Goal: Task Accomplishment & Management: Complete application form

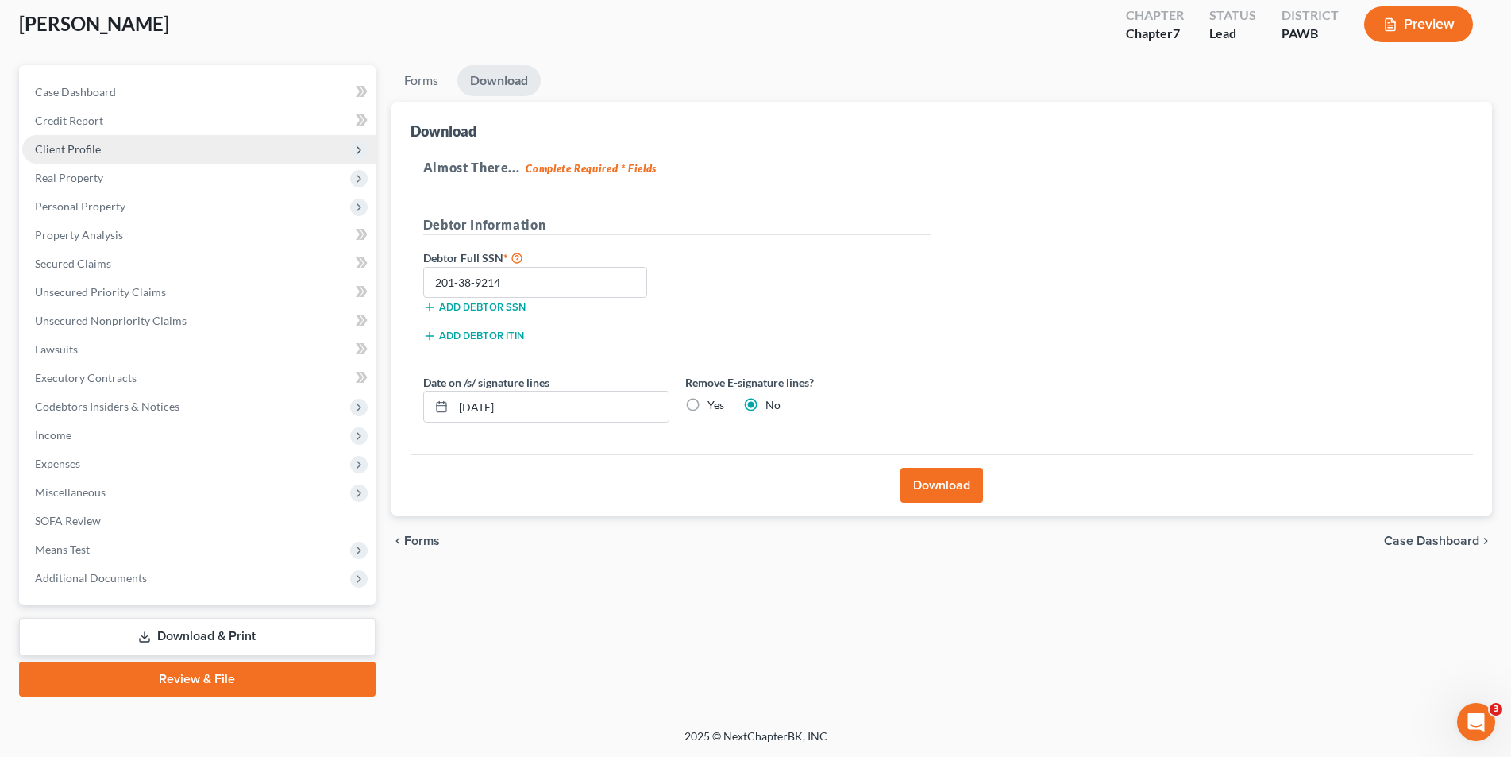
click at [63, 147] on span "Client Profile" at bounding box center [68, 149] width 66 height 14
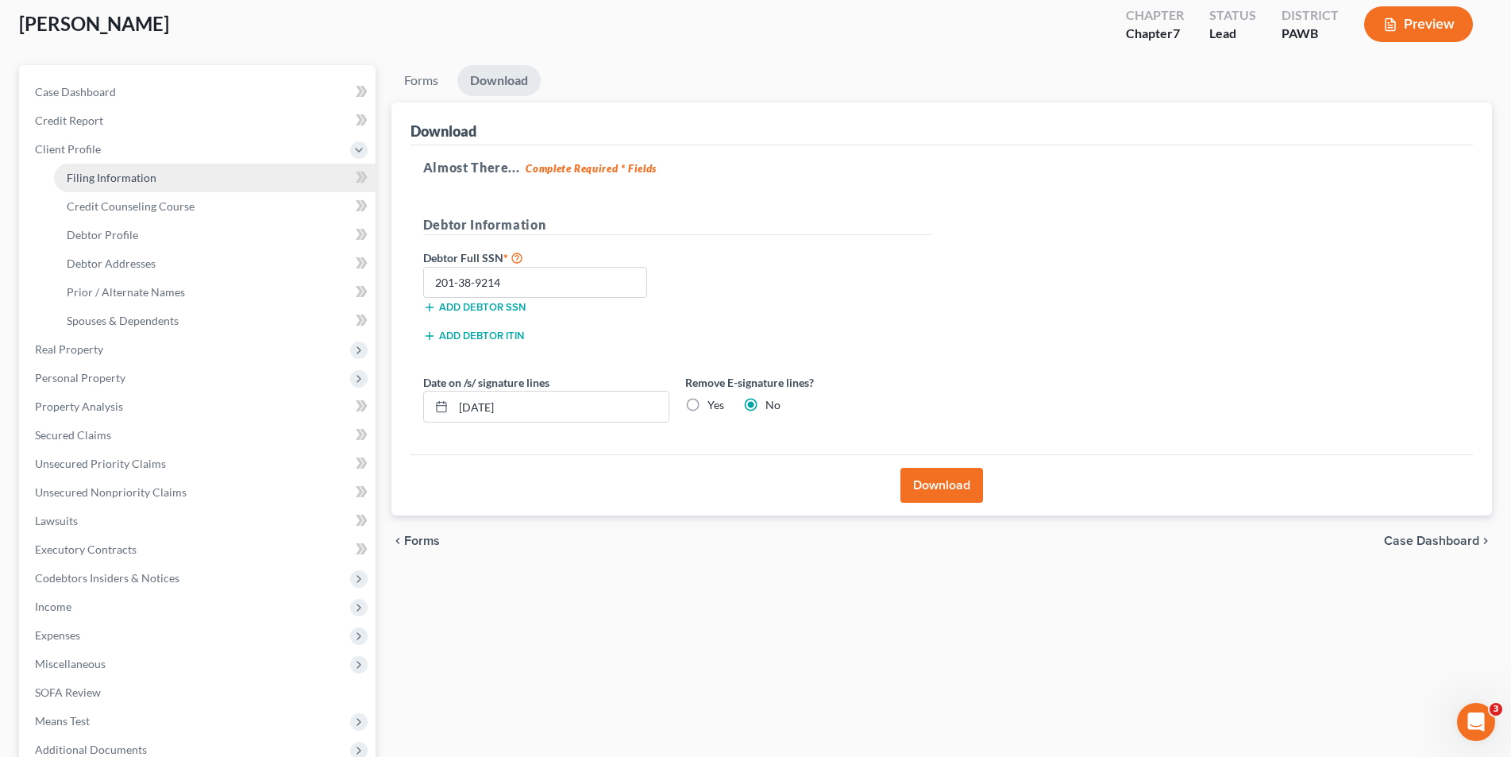
click at [83, 174] on span "Filing Information" at bounding box center [112, 178] width 90 height 14
select select "1"
select select "0"
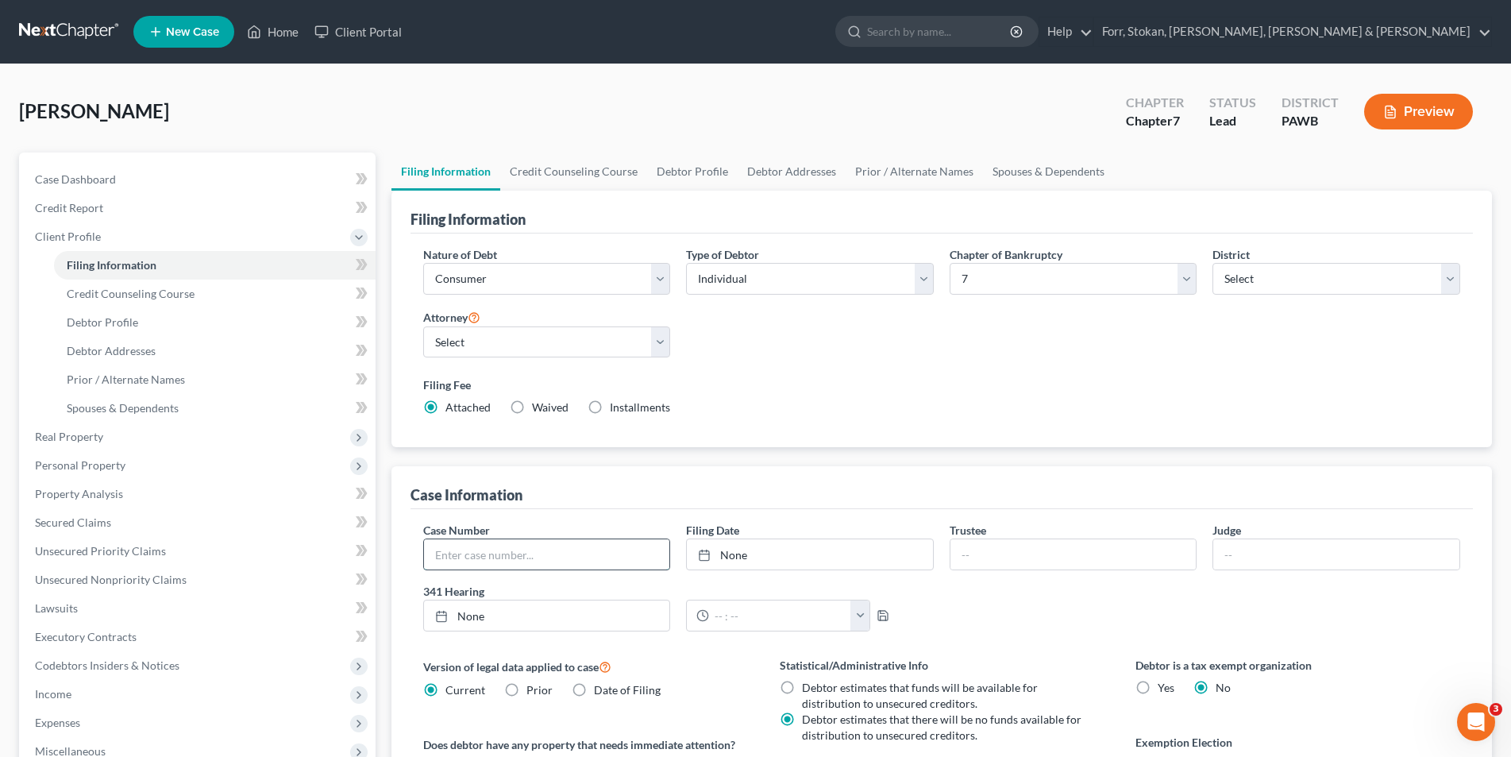
click at [527, 548] on input "text" at bounding box center [547, 554] width 246 height 30
type input "25-70333"
click at [273, 32] on link "Home" at bounding box center [273, 31] width 68 height 29
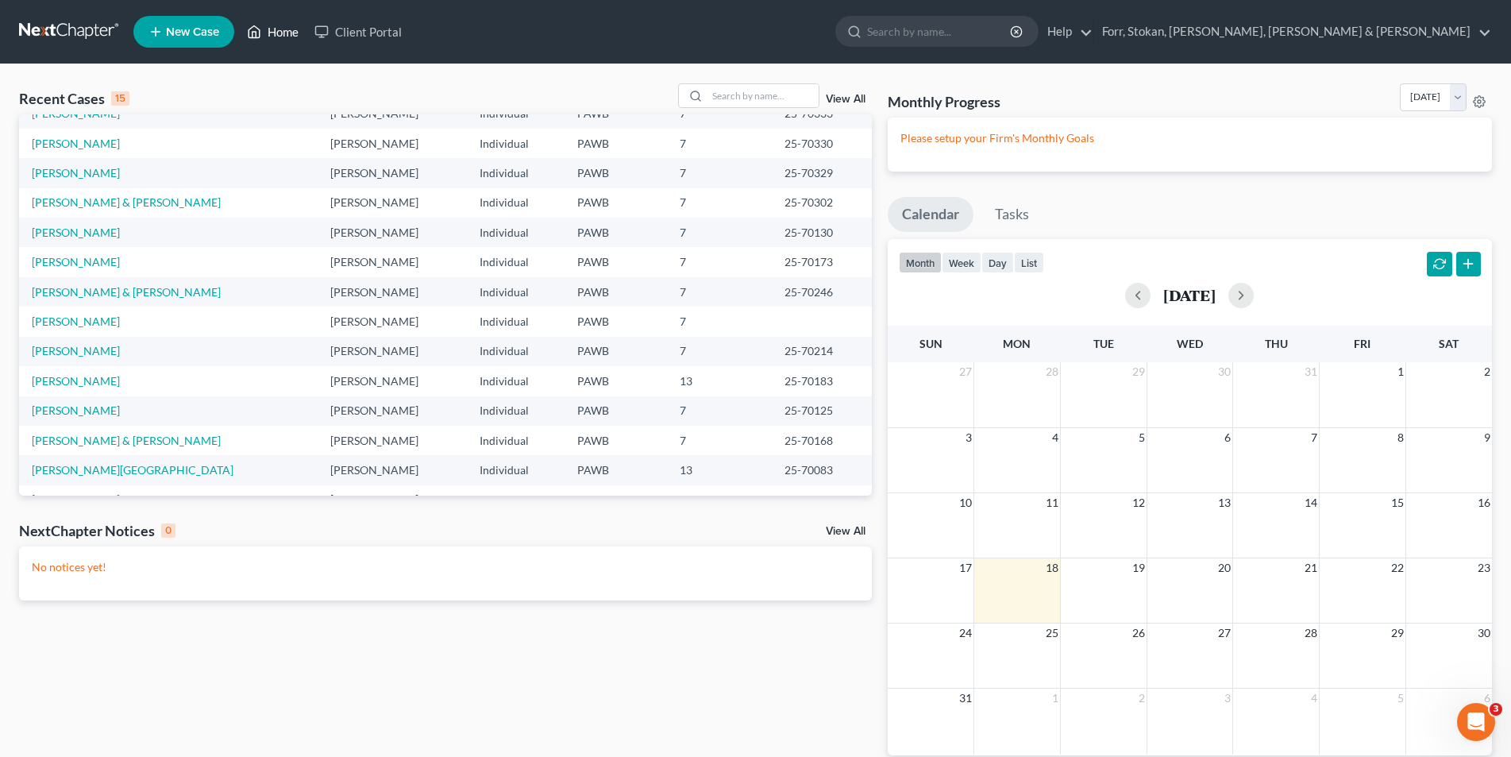
scroll to position [30, 0]
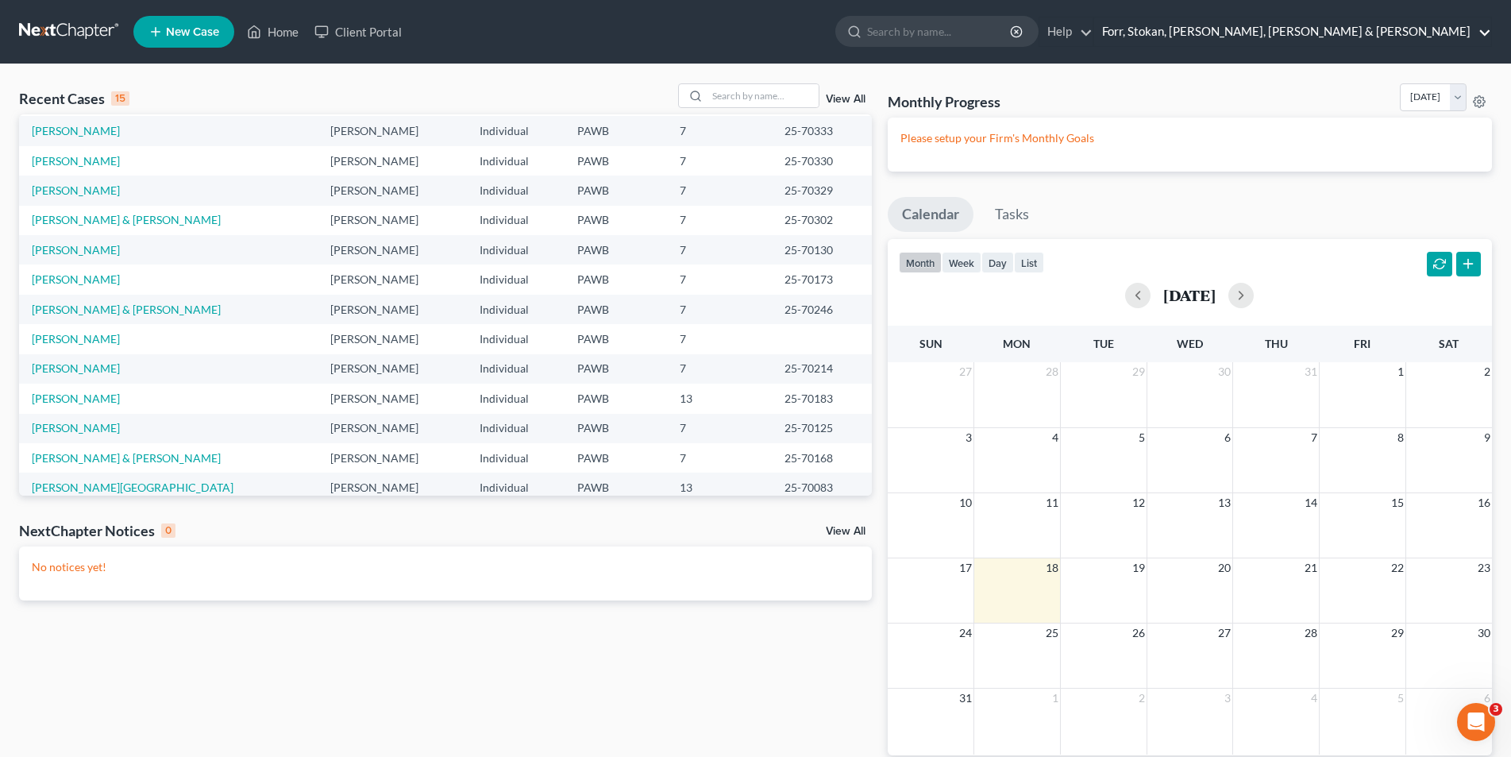
click at [1356, 36] on link "Forr, Stokan, [PERSON_NAME], [PERSON_NAME] & [PERSON_NAME]" at bounding box center [1292, 31] width 397 height 29
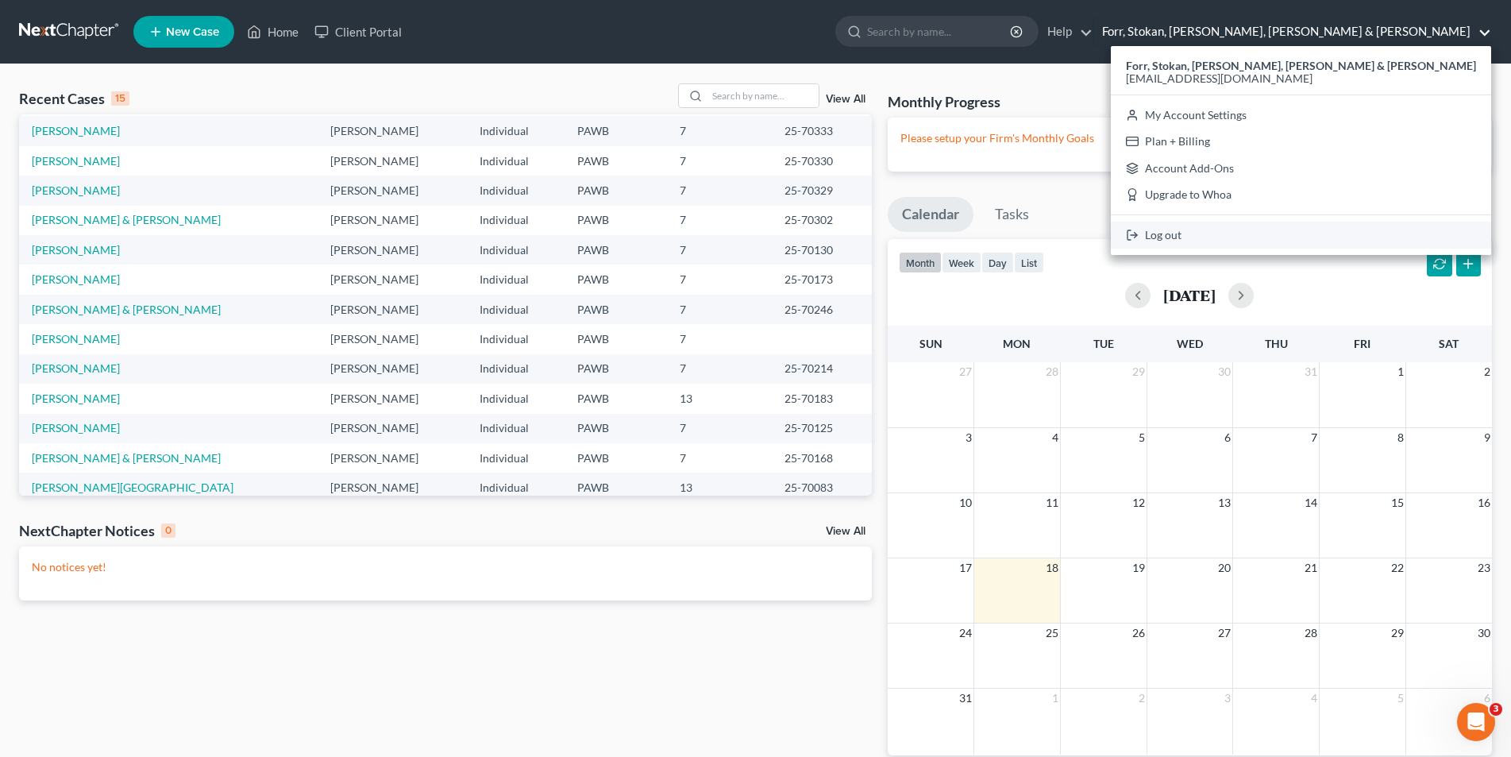
click at [1313, 237] on link "Log out" at bounding box center [1301, 235] width 380 height 27
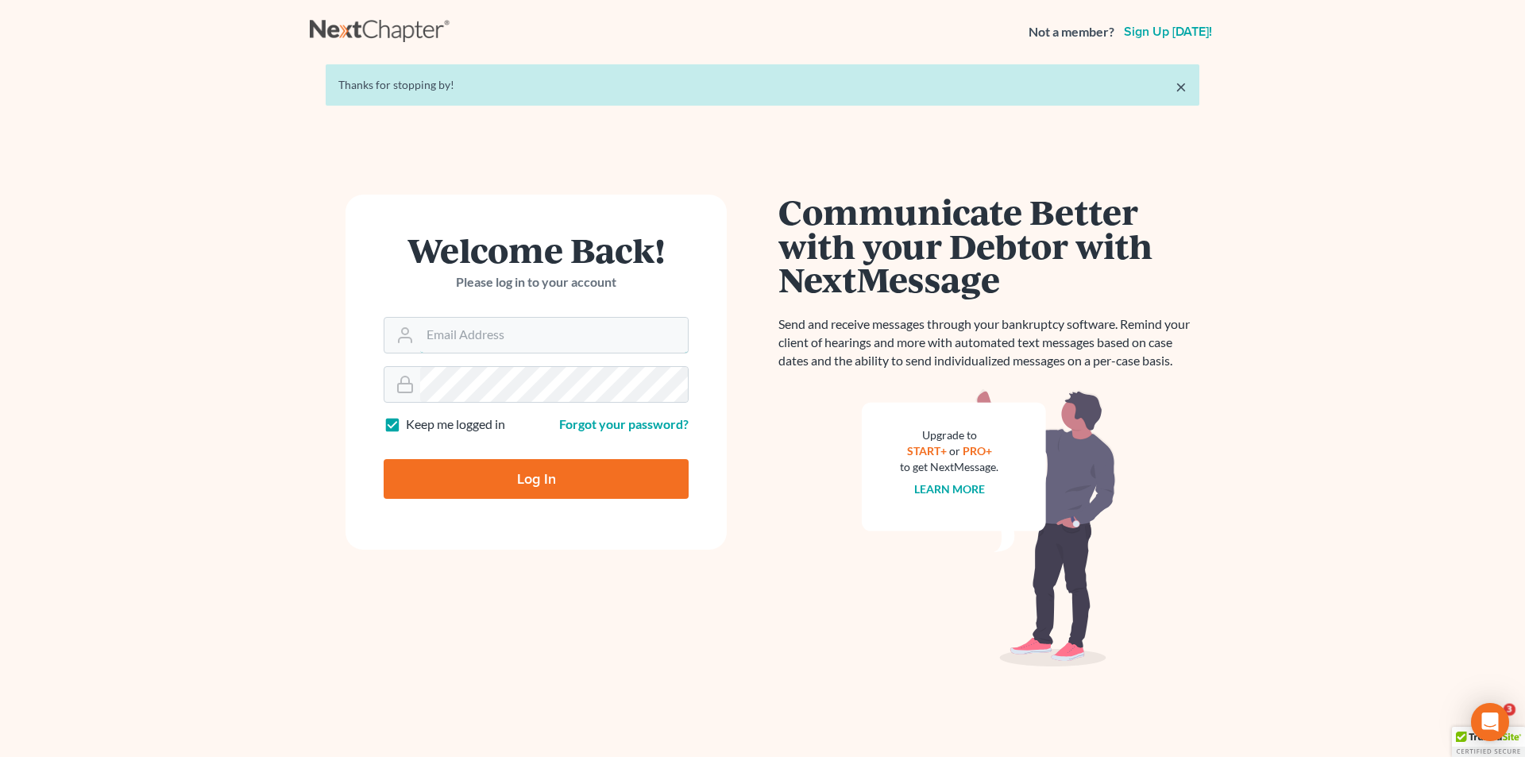
type input "[EMAIL_ADDRESS][DOMAIN_NAME]"
click at [737, 623] on div "Welcome Back! Please log in to your account Email Address jhuff@sfshlaw.com Pas…" at bounding box center [536, 446] width 453 height 503
